Goal: Information Seeking & Learning: Check status

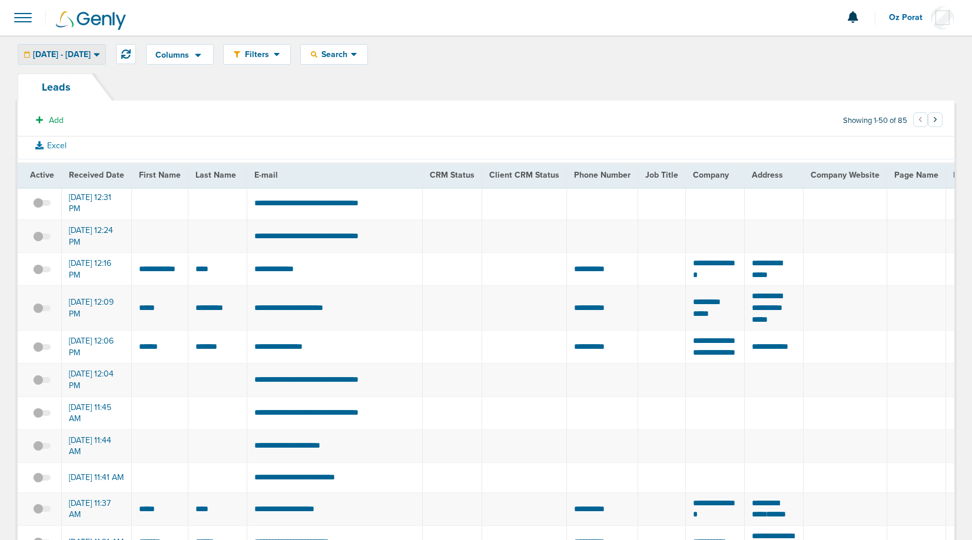
click at [87, 54] on span "[DATE] - [DATE]" at bounding box center [62, 55] width 58 height 8
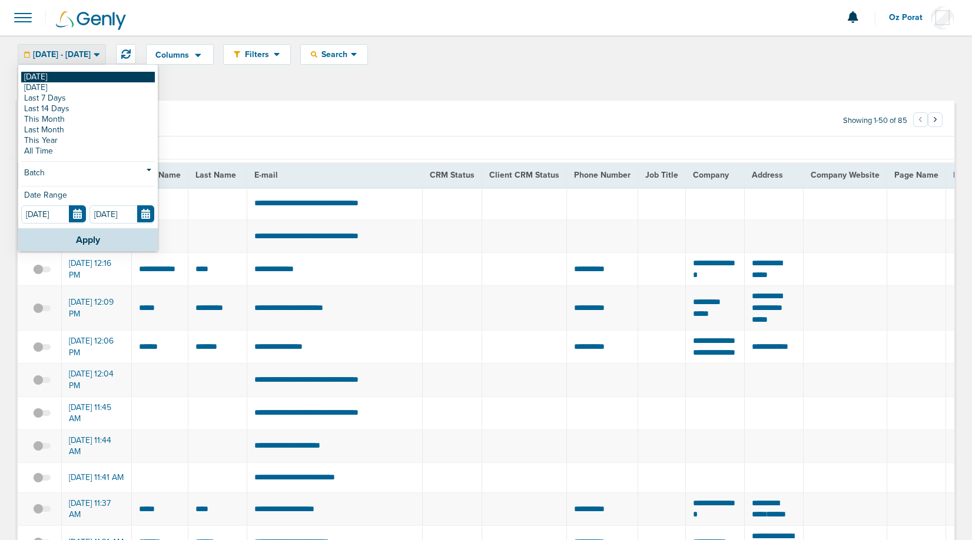
click at [55, 73] on link "[DATE]" at bounding box center [88, 77] width 134 height 11
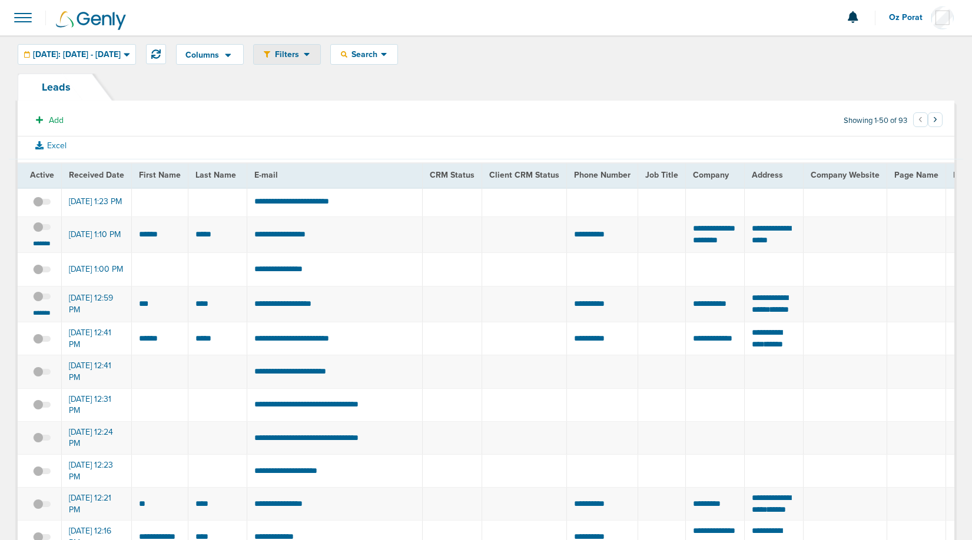
click at [304, 57] on span "Filters" at bounding box center [287, 54] width 34 height 10
click at [397, 59] on div "Search" at bounding box center [364, 54] width 67 height 19
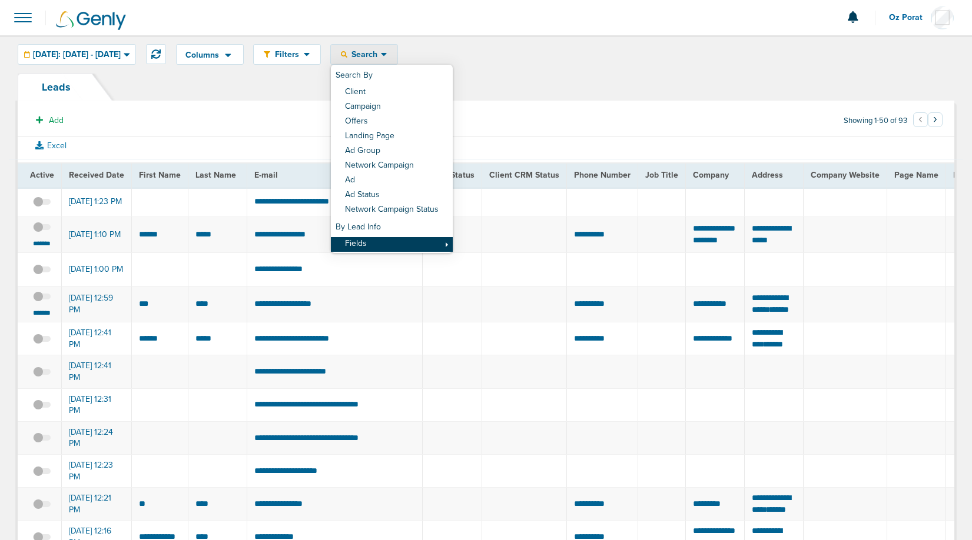
click at [393, 238] on link "Fields" at bounding box center [392, 244] width 122 height 15
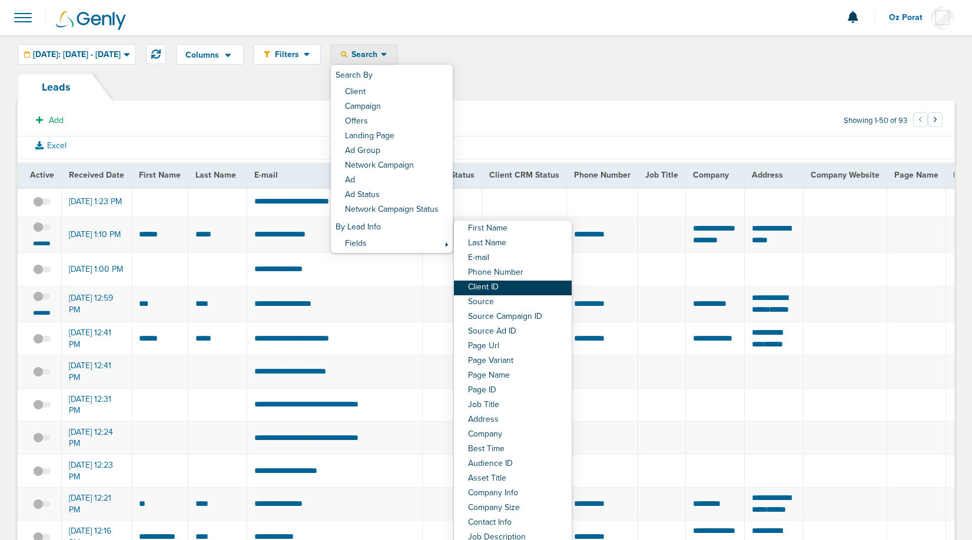
click at [530, 284] on link "Client ID" at bounding box center [513, 288] width 118 height 15
select select "clientId"
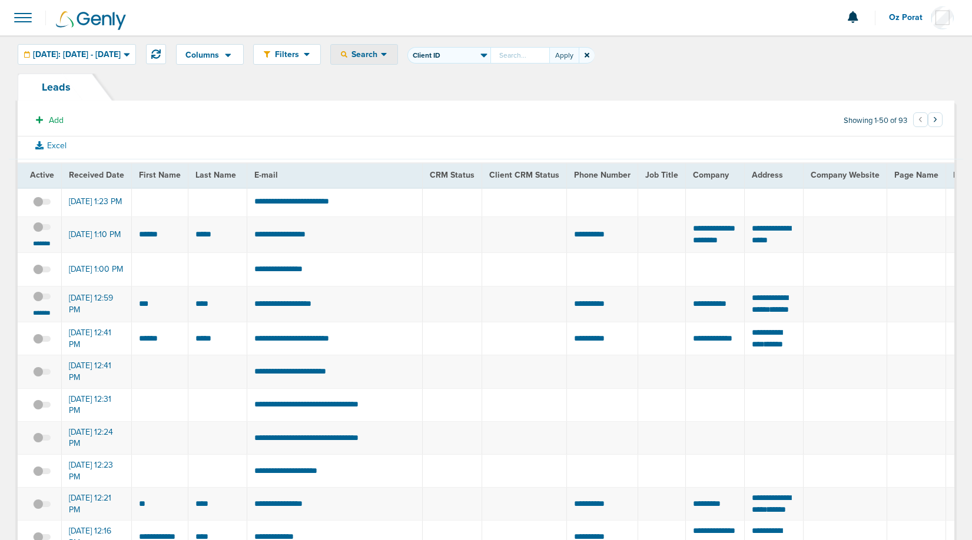
click at [549, 61] on input "First Name Last Name E-mail Phone Number Client ID Source Source Campaign ID So…" at bounding box center [519, 55] width 59 height 16
type input "174"
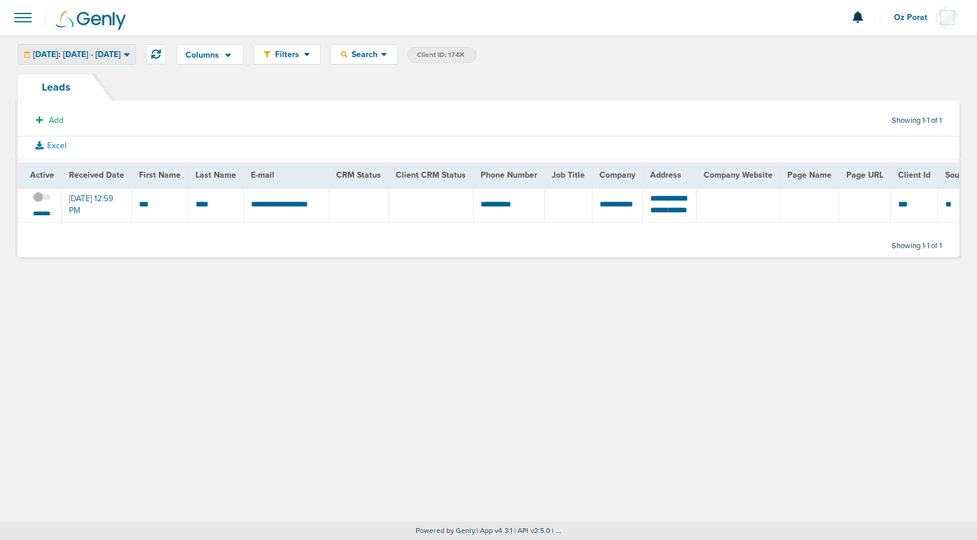
click at [89, 55] on span "[DATE]: [DATE] - [DATE]" at bounding box center [77, 55] width 88 height 8
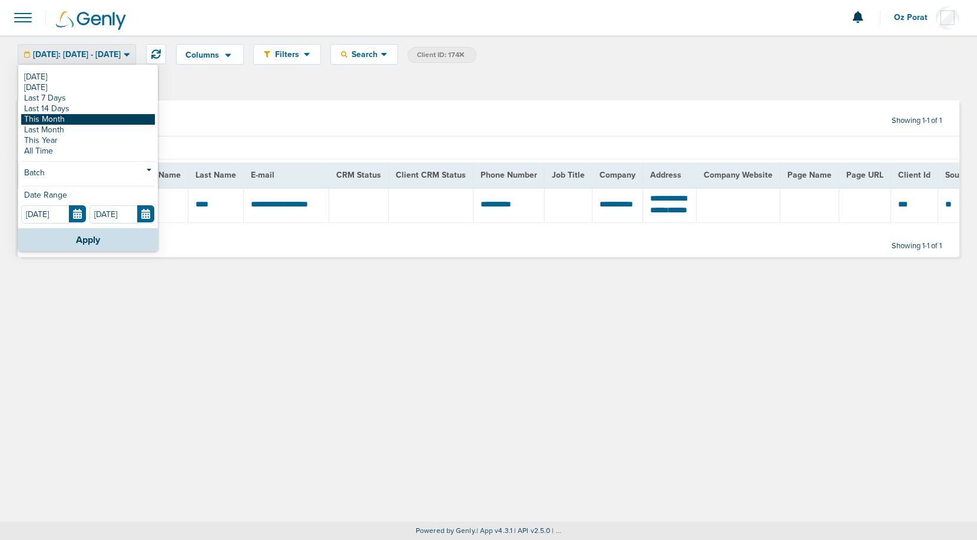
click at [71, 120] on link "This Month" at bounding box center [88, 119] width 134 height 11
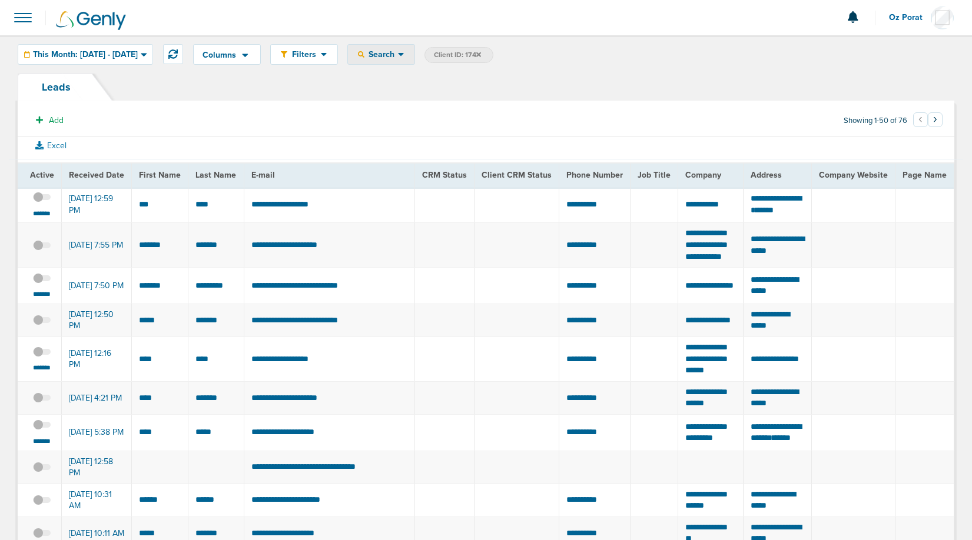
click at [410, 64] on div "Search Search By Client Campaign Offers Landing Page Ad Group Network Campaign …" at bounding box center [381, 54] width 68 height 21
click at [414, 45] on div "Search" at bounding box center [381, 54] width 67 height 19
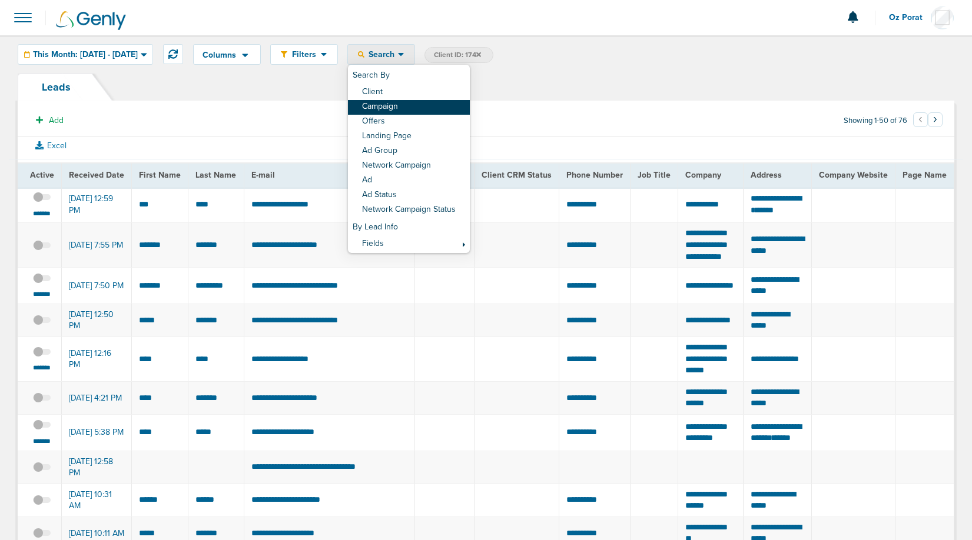
click at [421, 109] on link "Campaign" at bounding box center [409, 107] width 122 height 15
select select "cmpName"
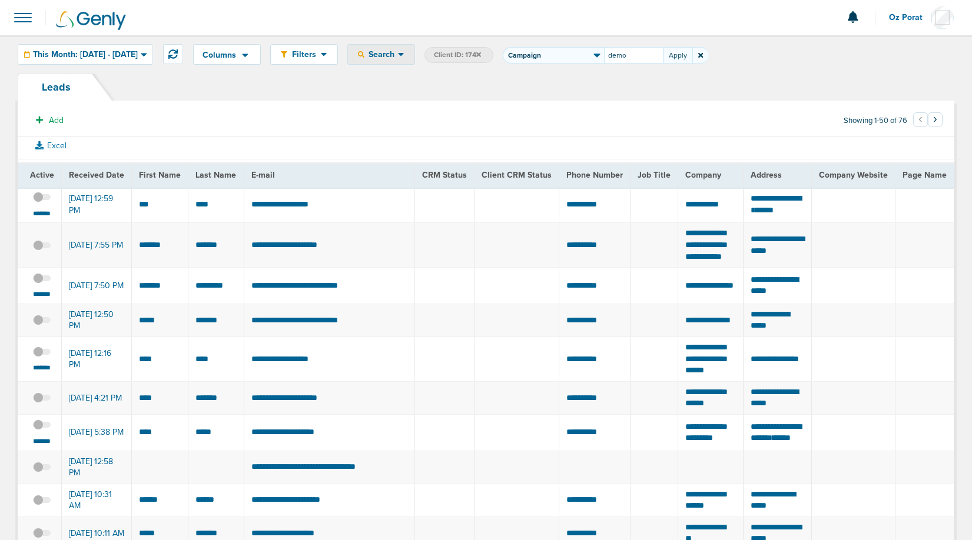
type input "demo"
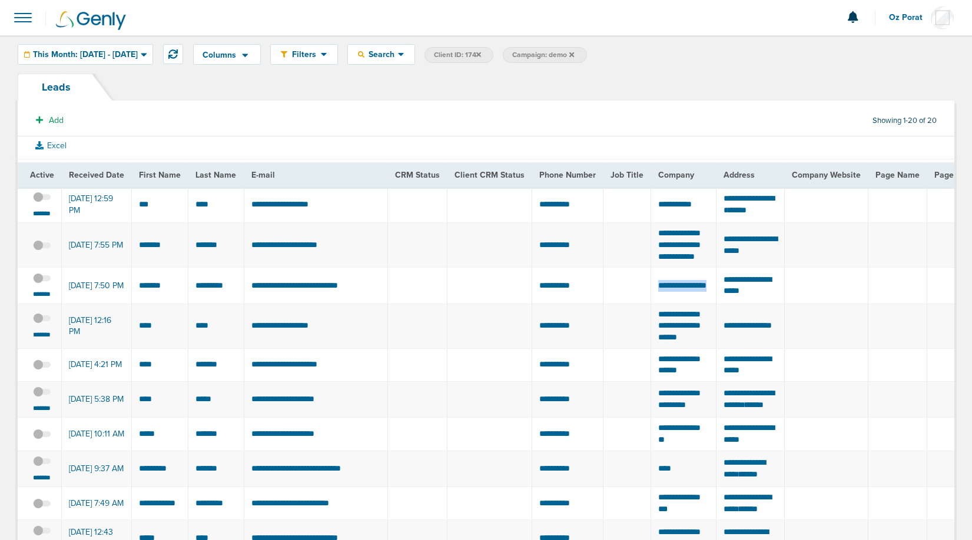
drag, startPoint x: 654, startPoint y: 301, endPoint x: 688, endPoint y: 320, distance: 39.0
click at [688, 304] on td "**********" at bounding box center [683, 286] width 65 height 36
copy tbody "**********"
click at [766, 300] on td "**********" at bounding box center [750, 286] width 68 height 36
copy tr "**********"
